Goal: Task Accomplishment & Management: Manage account settings

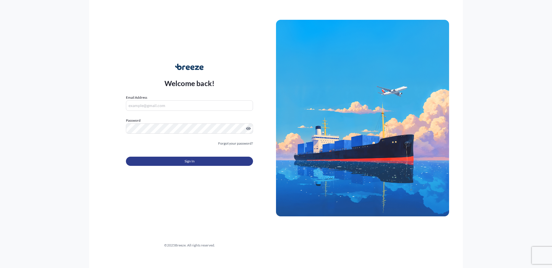
type input "[PERSON_NAME][EMAIL_ADDRESS][DOMAIN_NAME]"
click at [179, 161] on button "Sign In" at bounding box center [189, 161] width 127 height 9
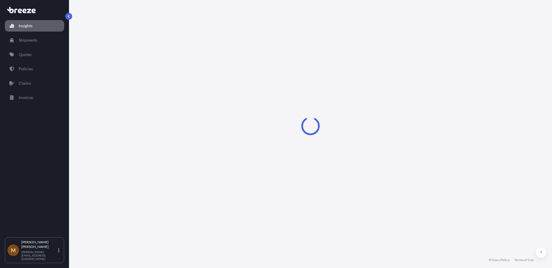
select select "2025"
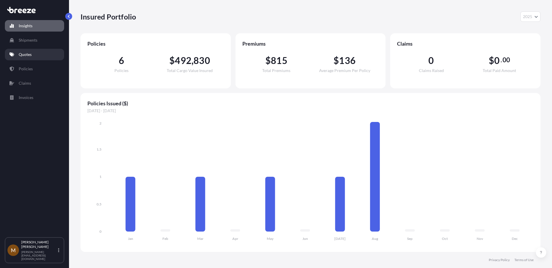
click at [37, 51] on link "Quotes" at bounding box center [34, 54] width 59 height 11
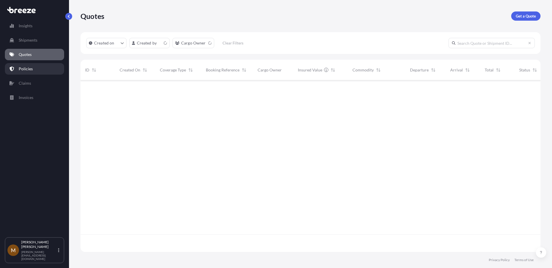
scroll to position [171, 456]
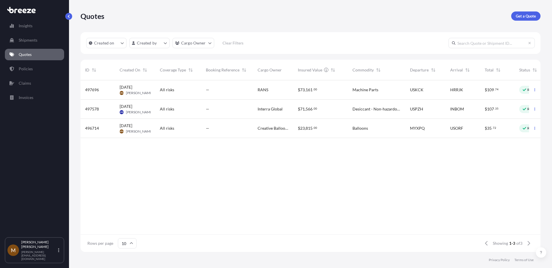
click at [223, 90] on div "—" at bounding box center [227, 90] width 43 height 6
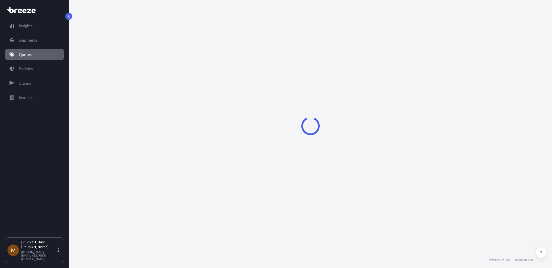
select select "Road"
select select "Sea"
select select "2"
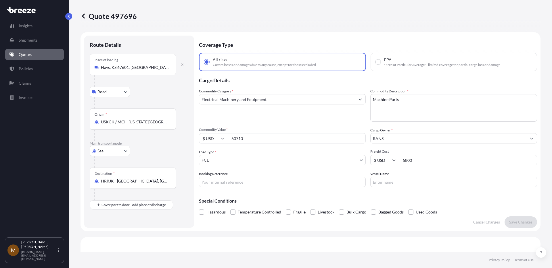
click at [423, 164] on input "5800" at bounding box center [468, 160] width 138 height 10
click at [416, 164] on input "5800" at bounding box center [468, 160] width 138 height 10
click at [263, 133] on input "60710" at bounding box center [297, 138] width 138 height 10
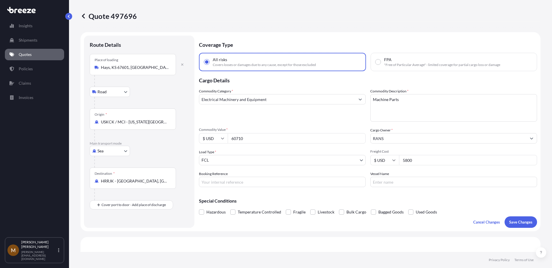
click at [263, 134] on input "60710" at bounding box center [297, 138] width 138 height 10
type input "90000"
click at [509, 225] on p "Save Changes" at bounding box center [520, 223] width 23 height 6
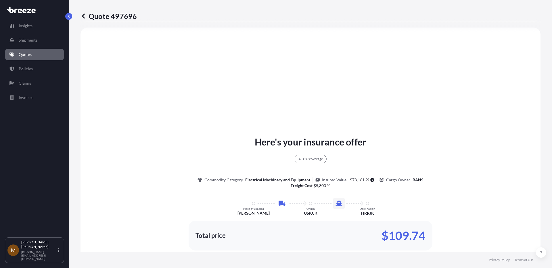
select select "Road"
select select "Sea"
select select "2"
